Goal: Task Accomplishment & Management: Manage account settings

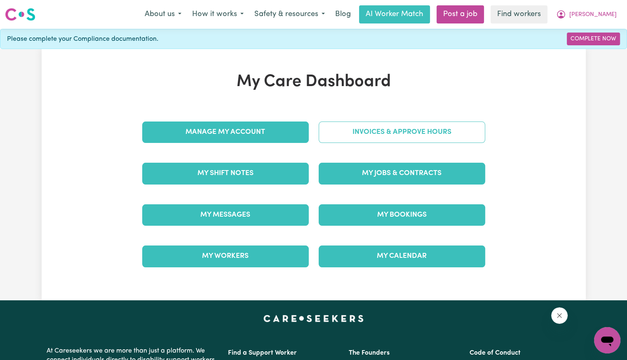
click at [389, 134] on link "Invoices & Approve Hours" at bounding box center [402, 132] width 166 height 21
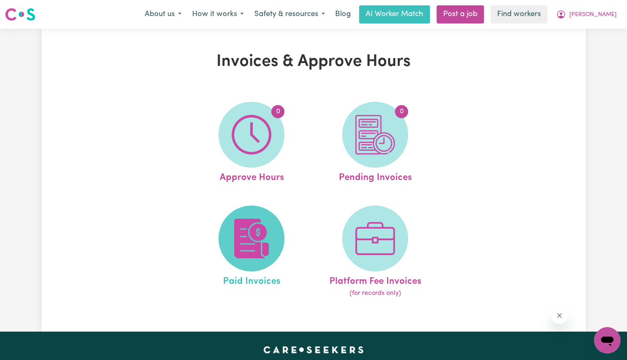
click at [247, 215] on span at bounding box center [251, 239] width 66 height 66
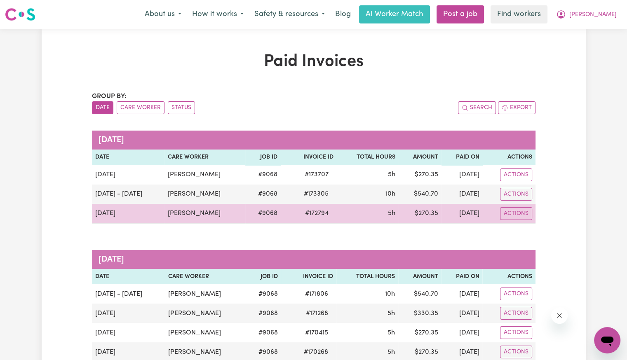
click at [306, 213] on span "# 172794" at bounding box center [316, 213] width 33 height 10
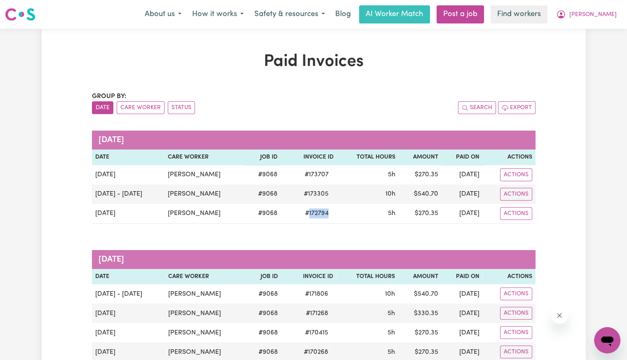
copy span "172794"
click at [600, 15] on span "[PERSON_NAME]" at bounding box center [592, 14] width 47 height 9
click at [587, 53] on link "Logout" at bounding box center [588, 48] width 65 height 16
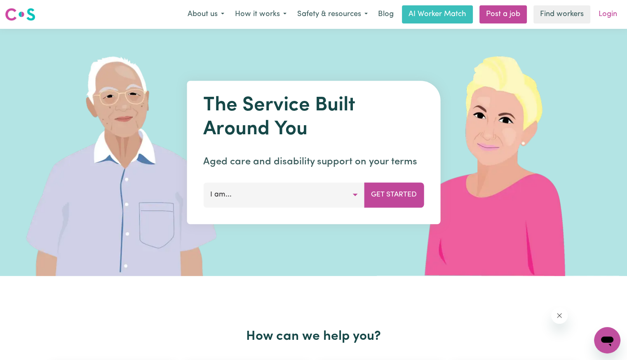
click at [601, 16] on link "Login" at bounding box center [607, 14] width 28 height 18
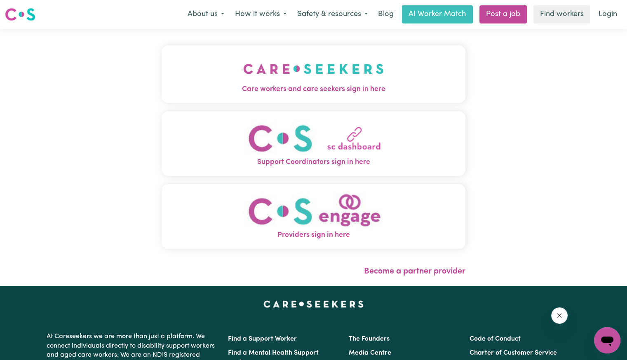
click at [341, 88] on span "Care workers and care seekers sign in here" at bounding box center [314, 89] width 304 height 11
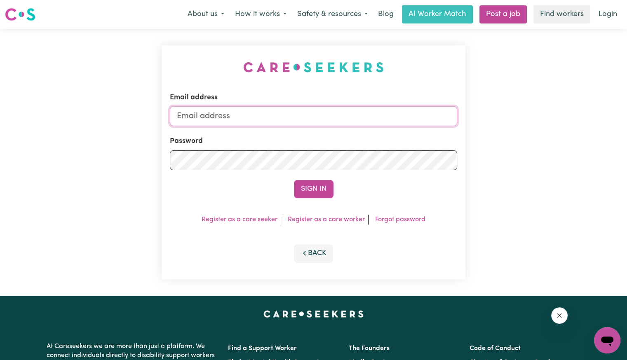
click at [295, 126] on input "Email address" at bounding box center [313, 116] width 287 height 20
click at [216, 116] on input "[EMAIL_ADDRESS][PERSON_NAME][PERSON_NAME][DOMAIN_NAME]" at bounding box center [313, 116] width 287 height 20
drag, startPoint x: 219, startPoint y: 116, endPoint x: 621, endPoint y: 116, distance: 401.3
click at [621, 116] on div "Email address [EMAIL_ADDRESS][DOMAIN_NAME] Password Sign In Register as a care …" at bounding box center [313, 162] width 627 height 267
click at [294, 180] on button "Sign In" at bounding box center [314, 189] width 40 height 18
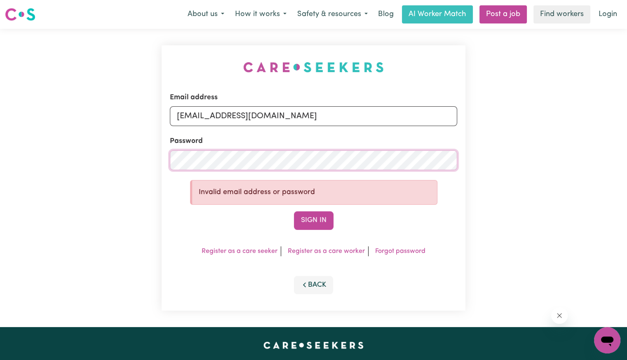
click at [112, 164] on div "Email address [EMAIL_ADDRESS][DOMAIN_NAME] Password Invalid email address or pa…" at bounding box center [313, 178] width 627 height 298
click at [294, 211] on button "Sign In" at bounding box center [314, 220] width 40 height 18
click at [256, 116] on input "[EMAIL_ADDRESS][DOMAIN_NAME]" at bounding box center [313, 116] width 287 height 20
click at [294, 211] on button "Sign In" at bounding box center [314, 220] width 40 height 18
paste input "[PERSON_NAME]"
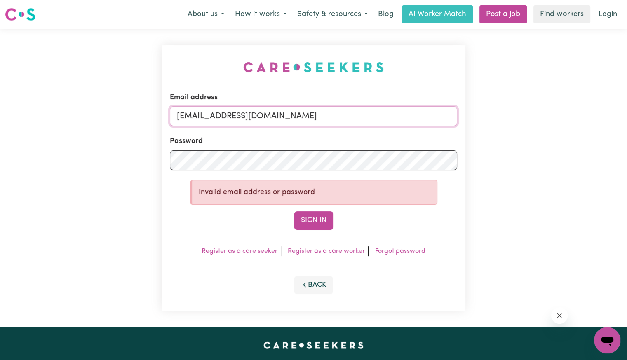
type input "[EMAIL_ADDRESS][DOMAIN_NAME]"
click at [294, 211] on button "Sign In" at bounding box center [314, 220] width 40 height 18
